Goal: Task Accomplishment & Management: Use online tool/utility

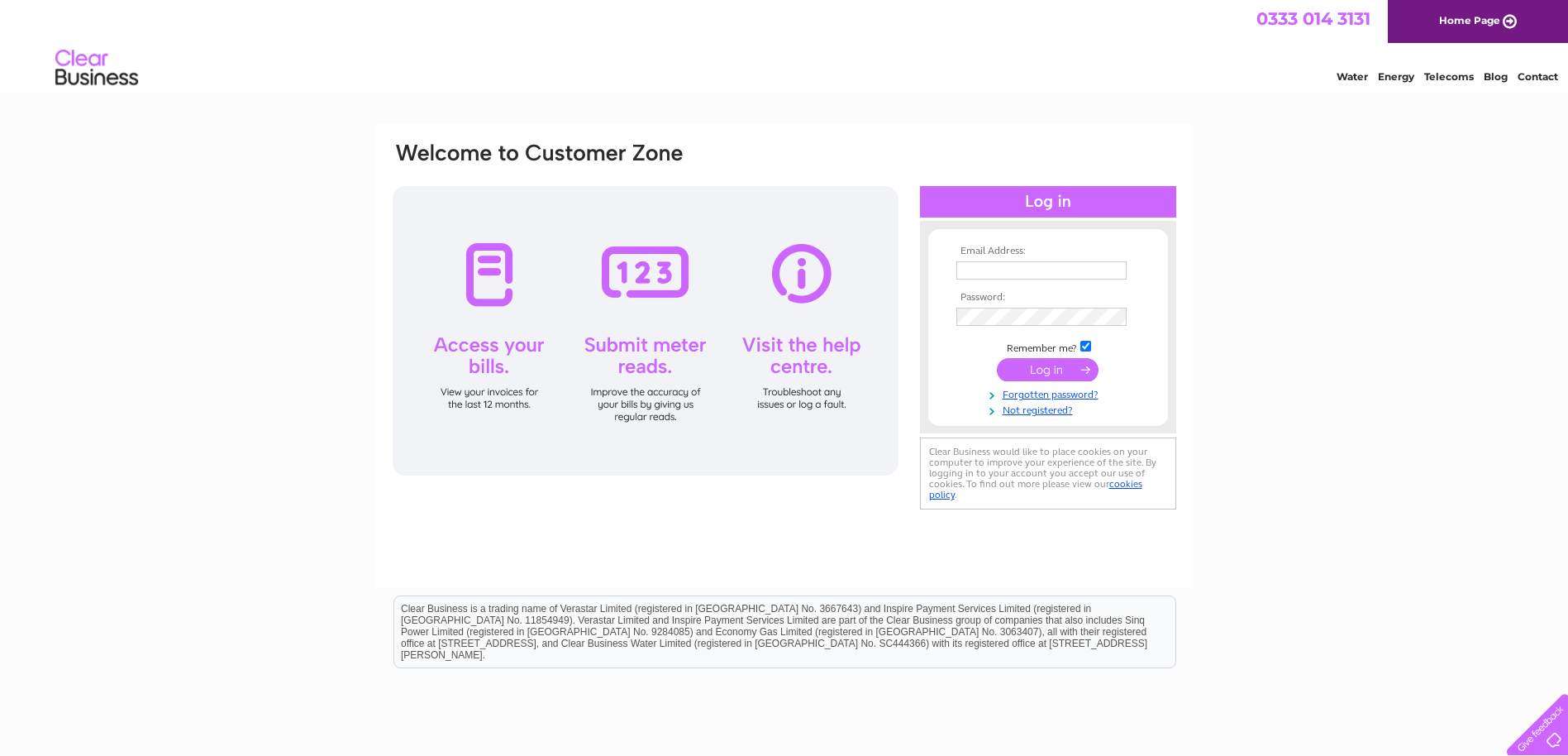
type input "[EMAIL_ADDRESS][DOMAIN_NAME]"
click at [1015, 369] on input "submit" at bounding box center [1048, 369] width 101 height 23
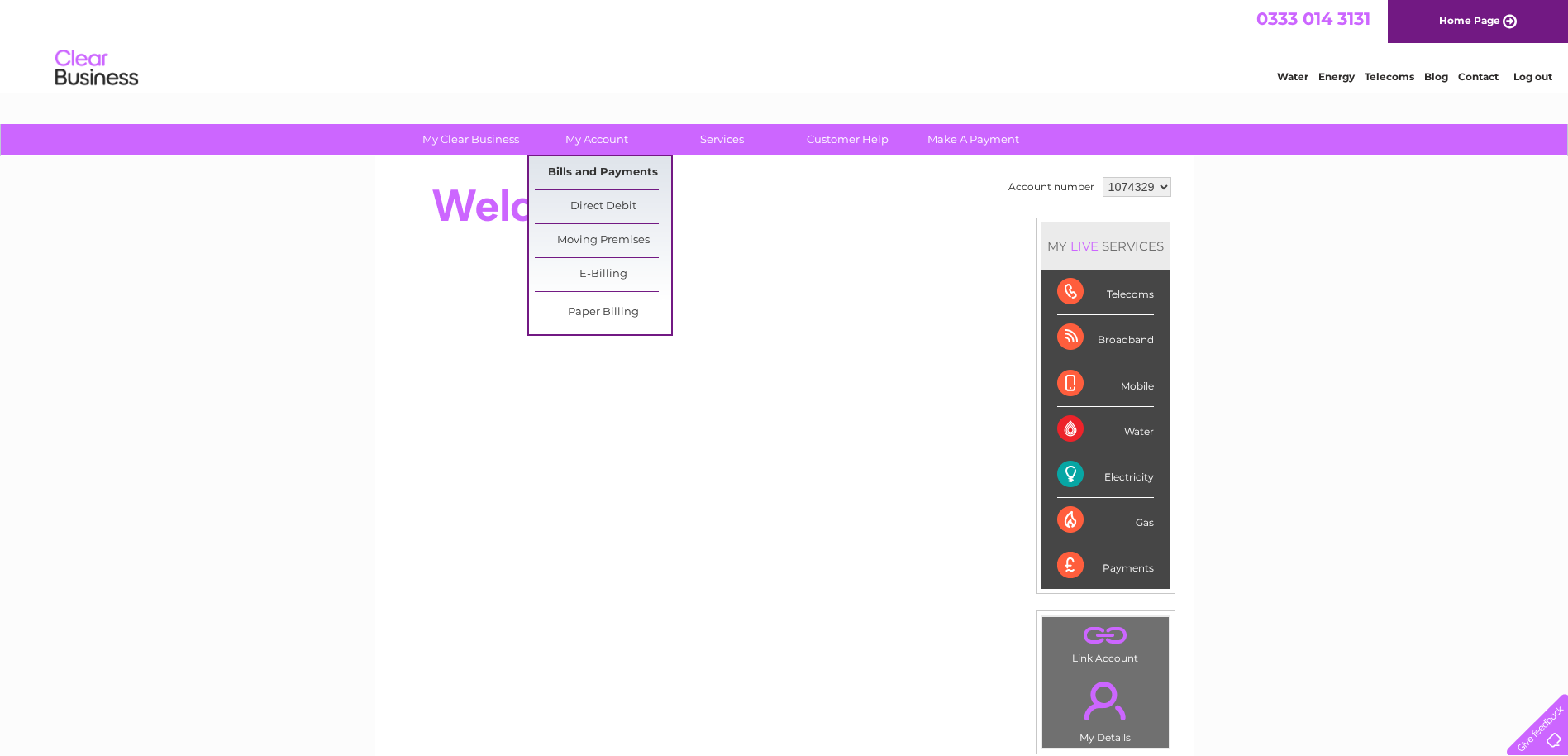
click at [602, 168] on link "Bills and Payments" at bounding box center [602, 173] width 136 height 33
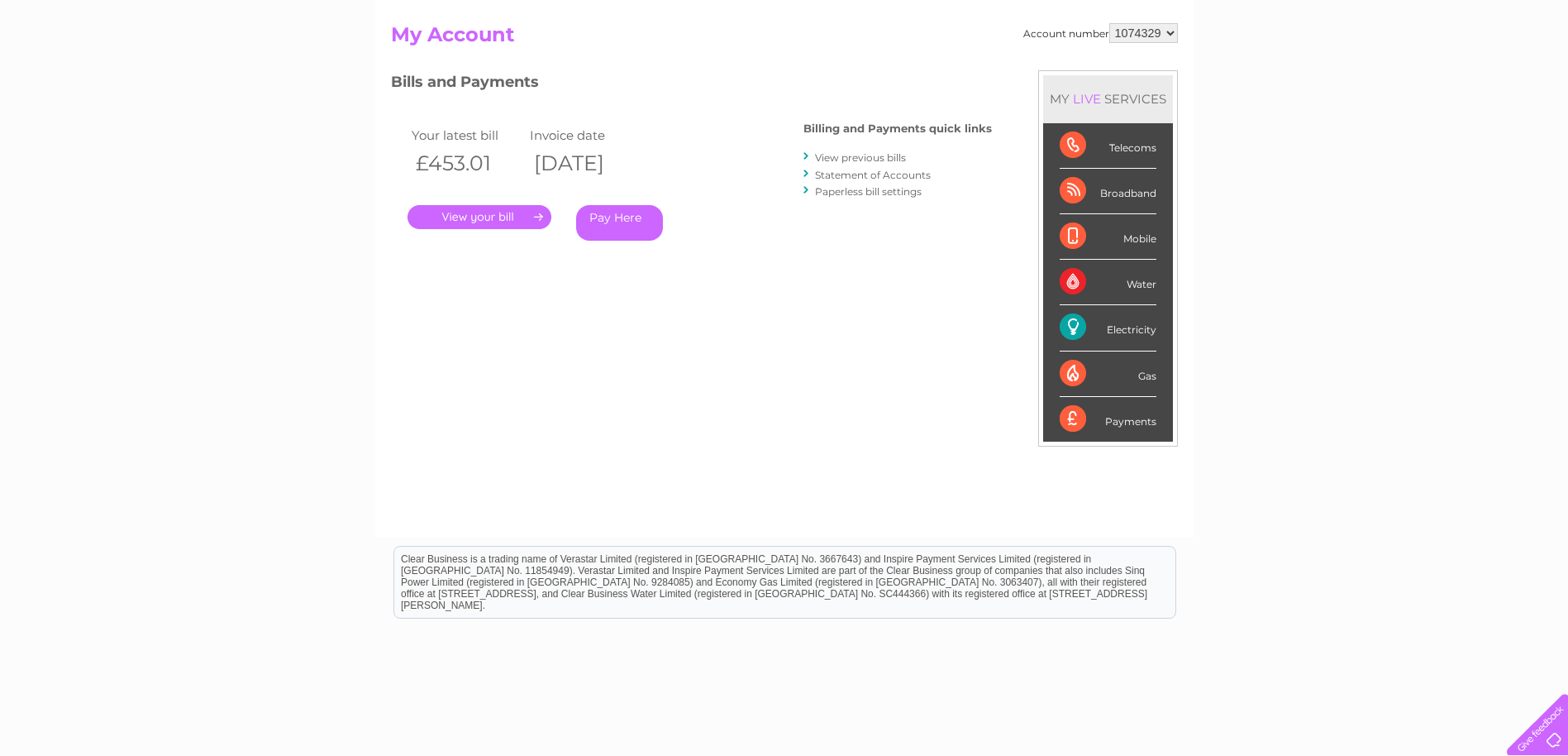
scroll to position [243, 0]
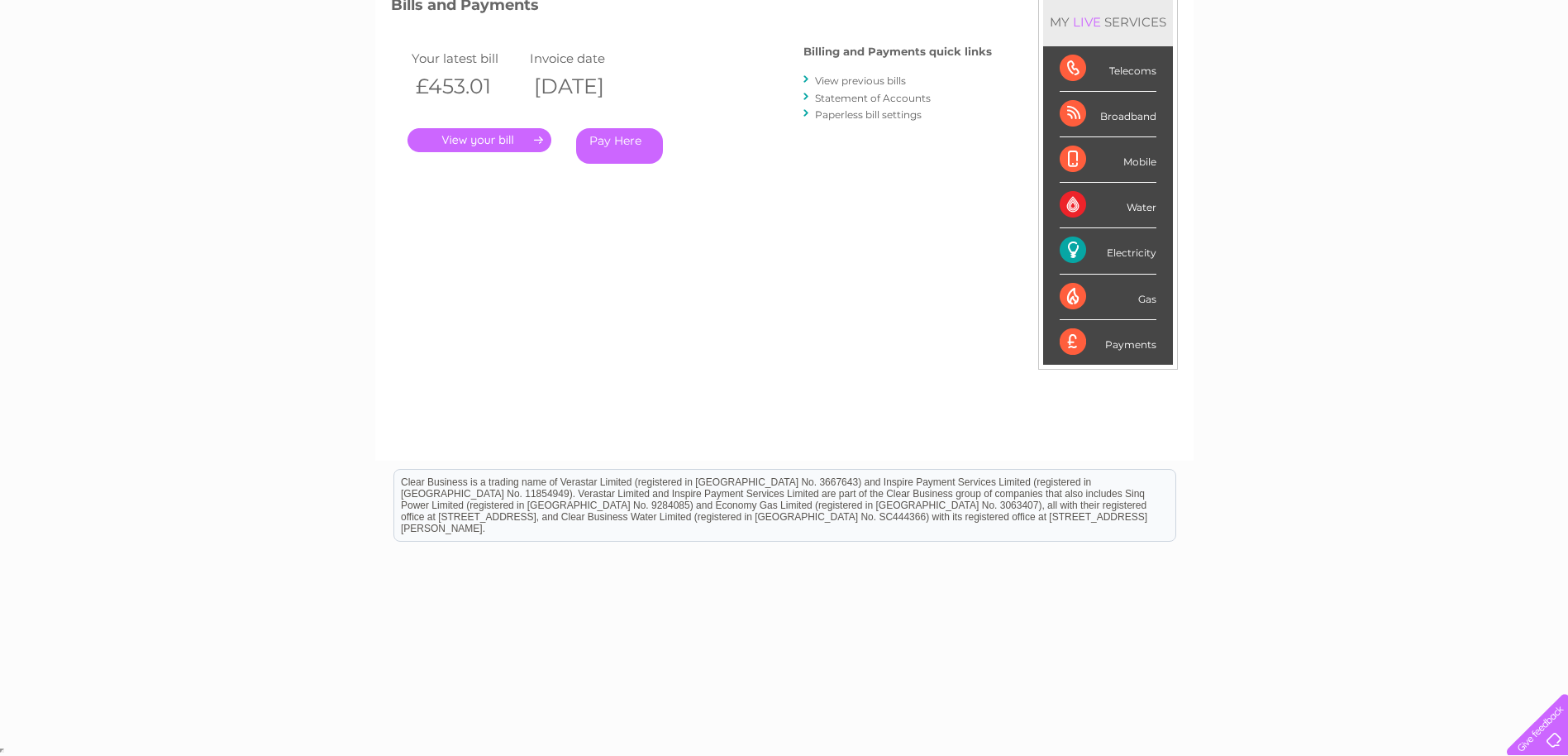
click at [1128, 254] on div "Electricity" at bounding box center [1108, 251] width 97 height 45
click at [1067, 252] on div "Electricity" at bounding box center [1108, 251] width 97 height 45
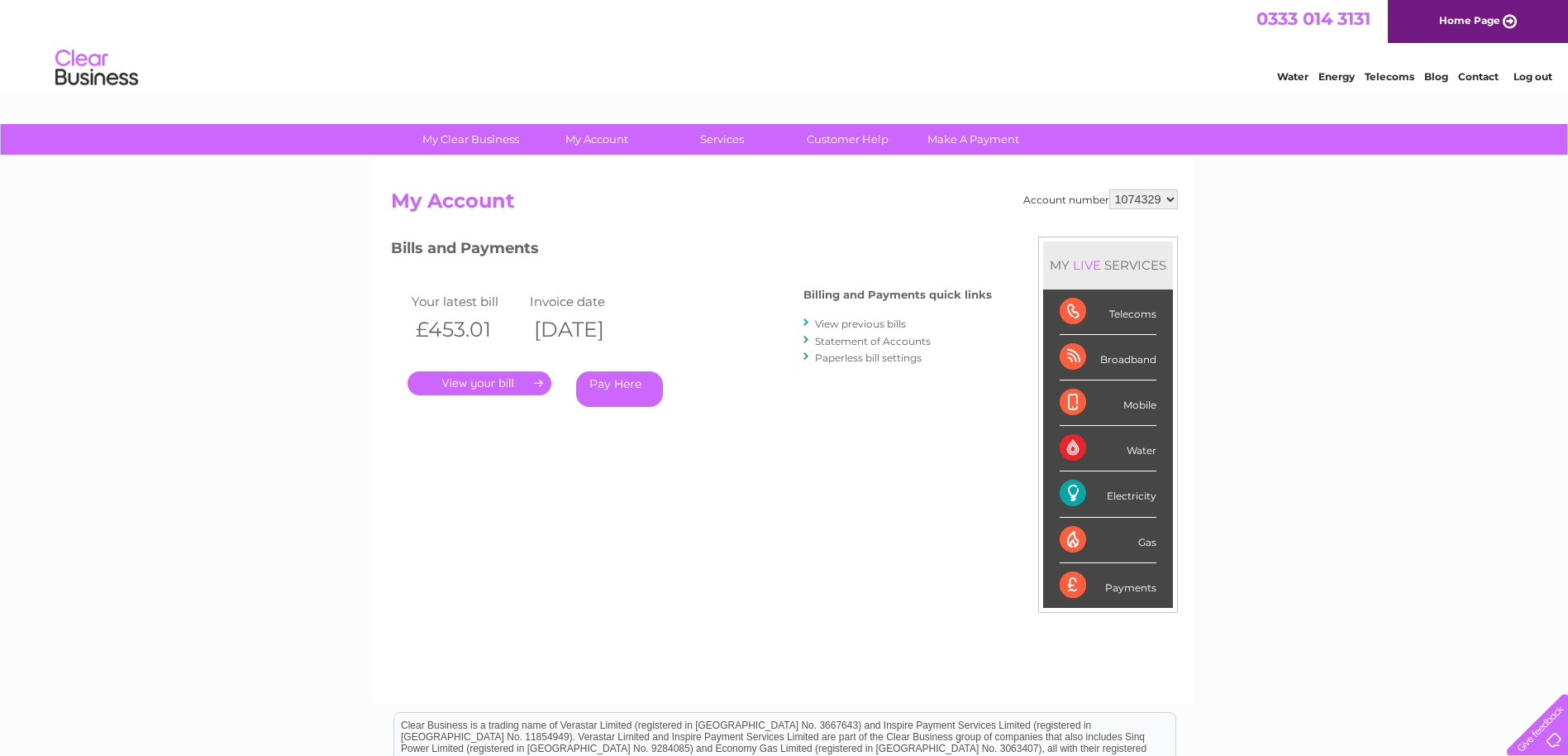
scroll to position [83, 0]
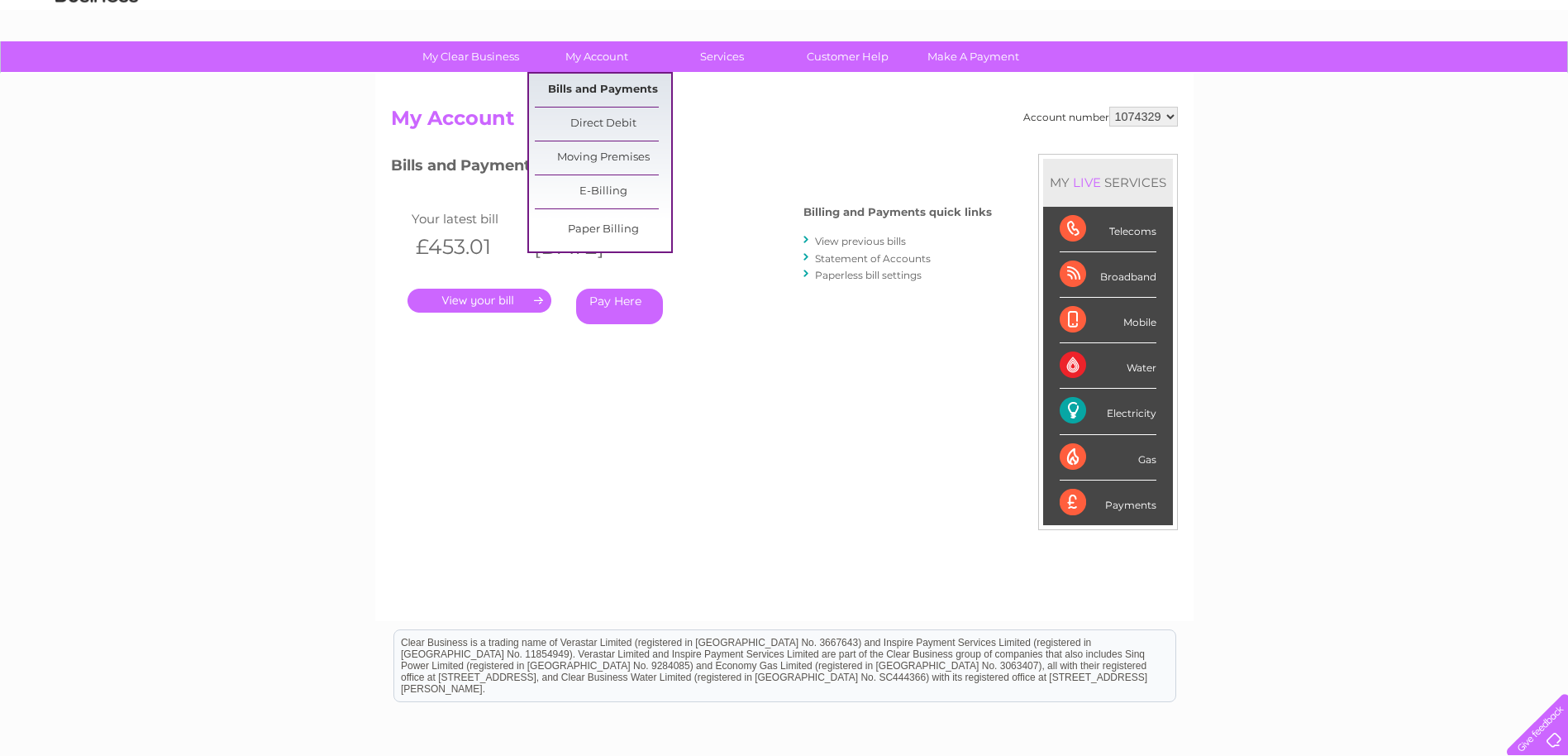
click at [611, 86] on link "Bills and Payments" at bounding box center [602, 90] width 136 height 33
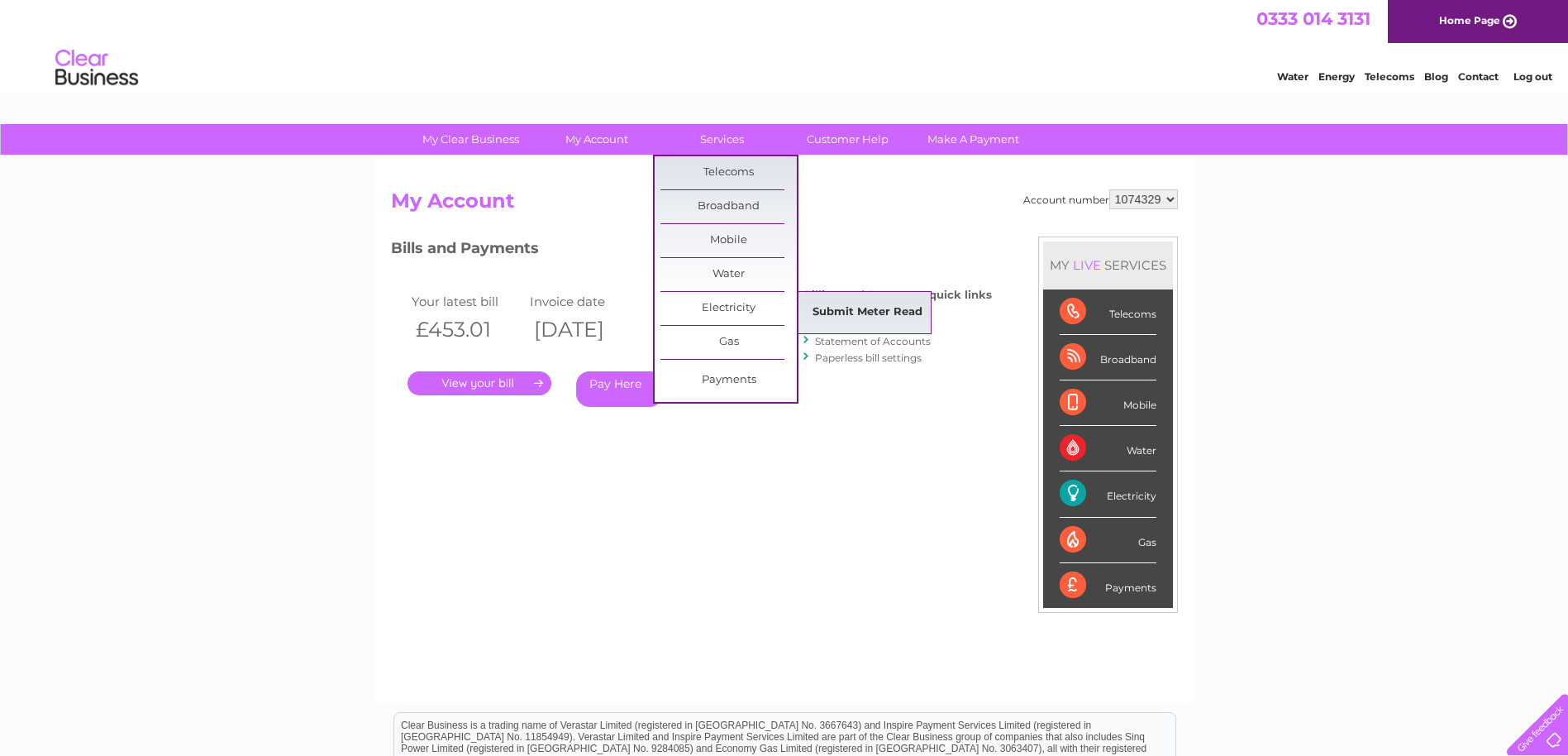
click at [835, 315] on link "Submit Meter Read" at bounding box center [867, 312] width 136 height 33
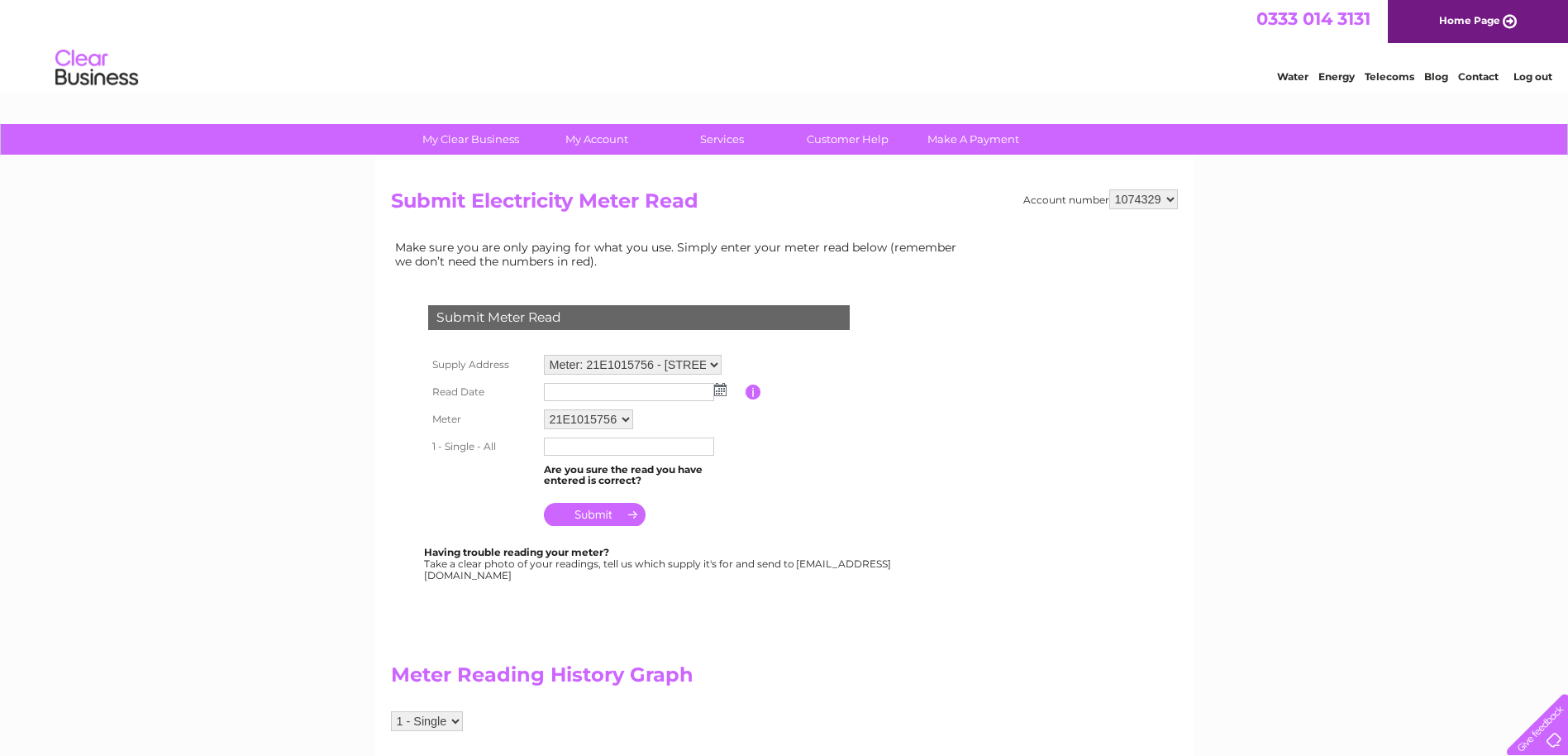
click at [721, 390] on img at bounding box center [720, 389] width 12 height 13
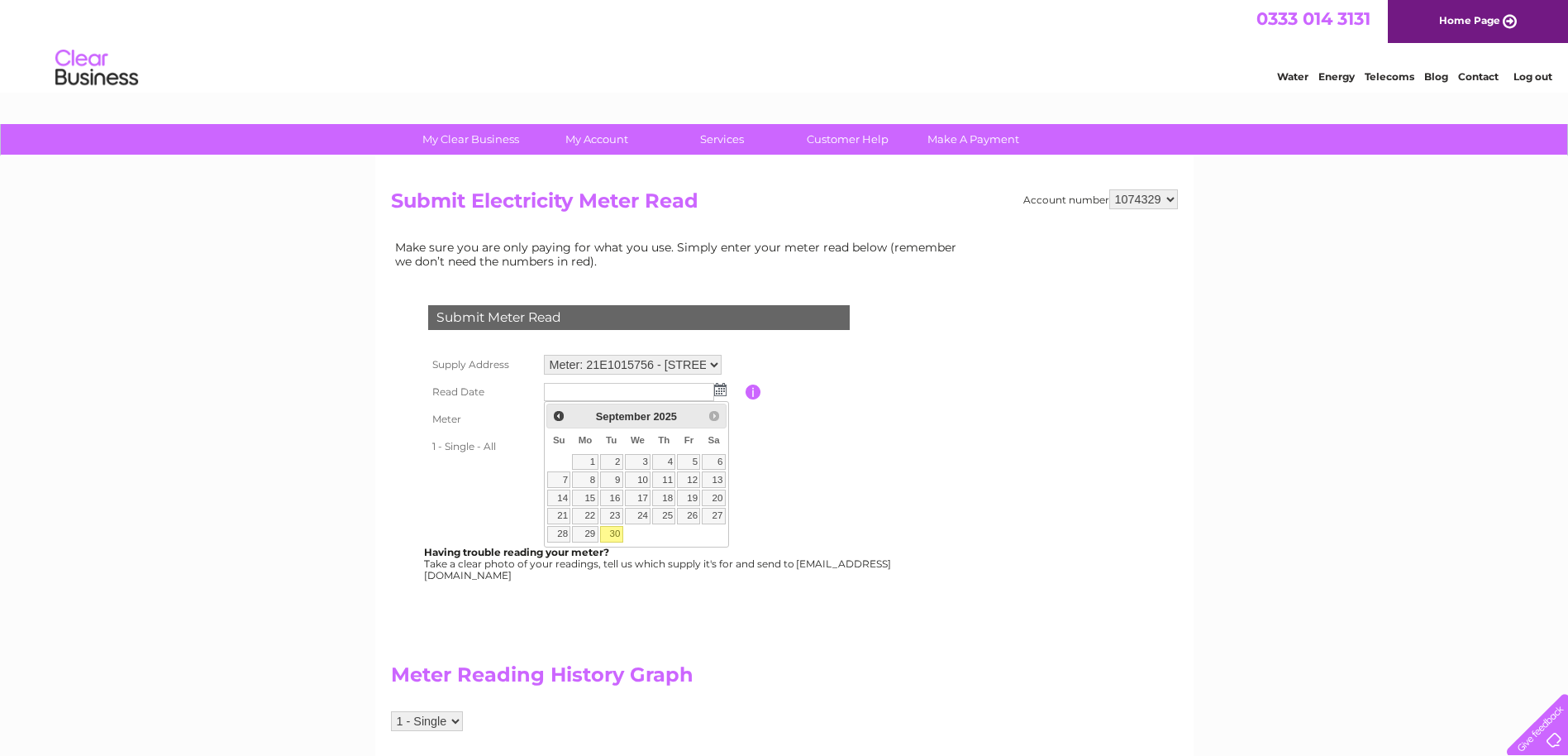
click at [611, 534] on link "30" at bounding box center [612, 534] width 23 height 17
type input "2025/09/30"
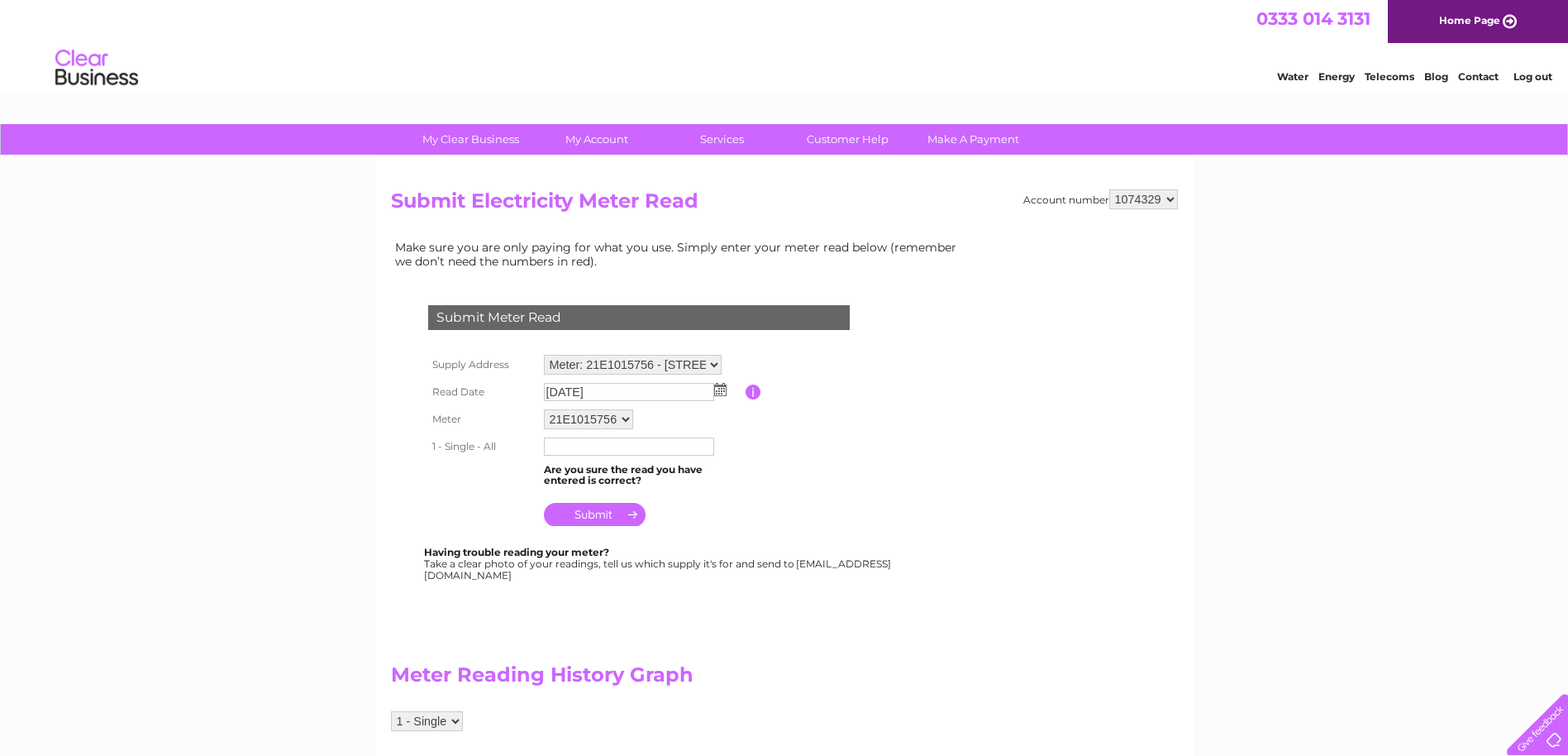
click at [553, 446] on input "text" at bounding box center [629, 446] width 170 height 18
type input "24966"
click at [585, 514] on input "submit" at bounding box center [595, 516] width 101 height 23
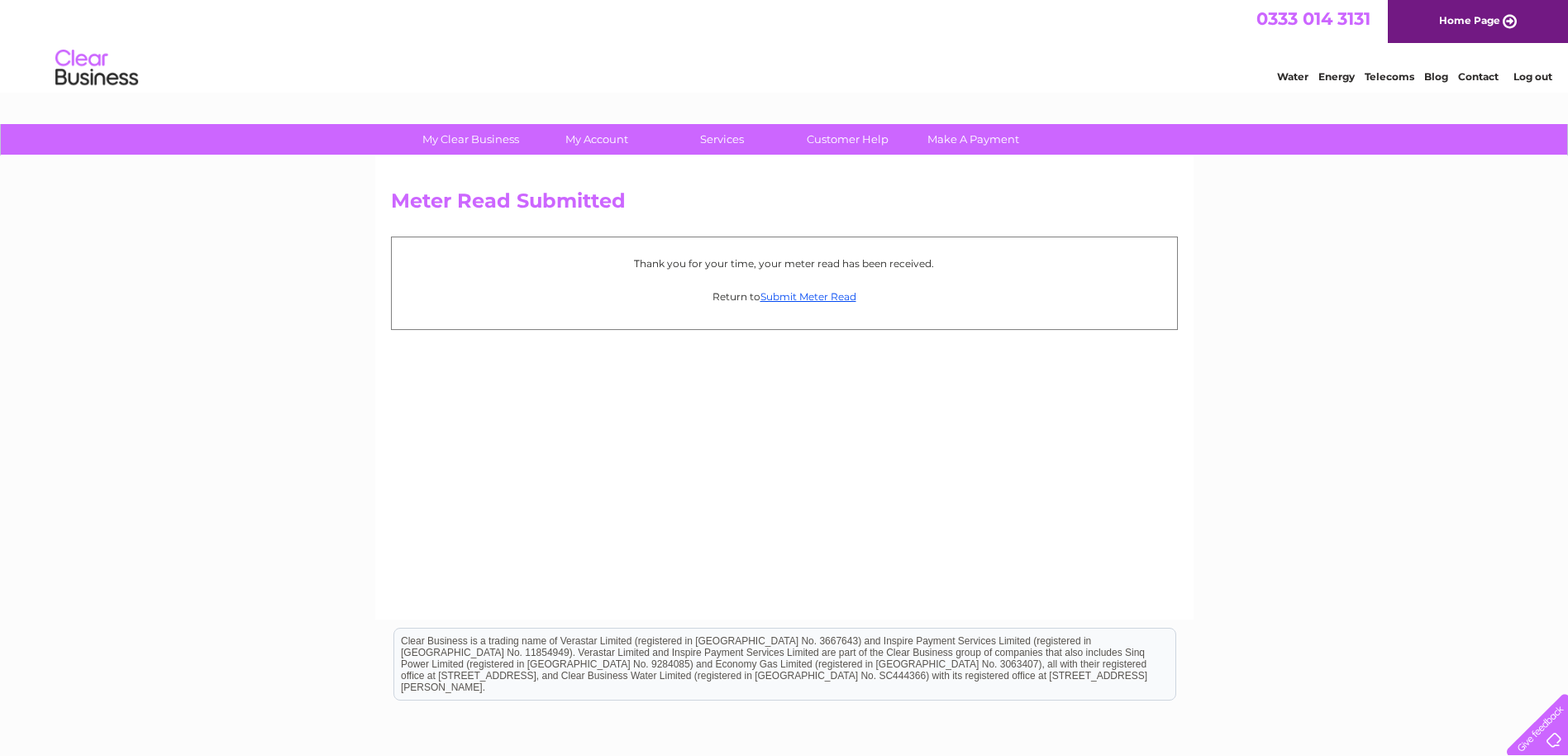
click at [1539, 69] on li "Log out" at bounding box center [1533, 76] width 50 height 20
click at [1536, 75] on link "Log out" at bounding box center [1533, 76] width 39 height 12
